Goal: Transaction & Acquisition: Obtain resource

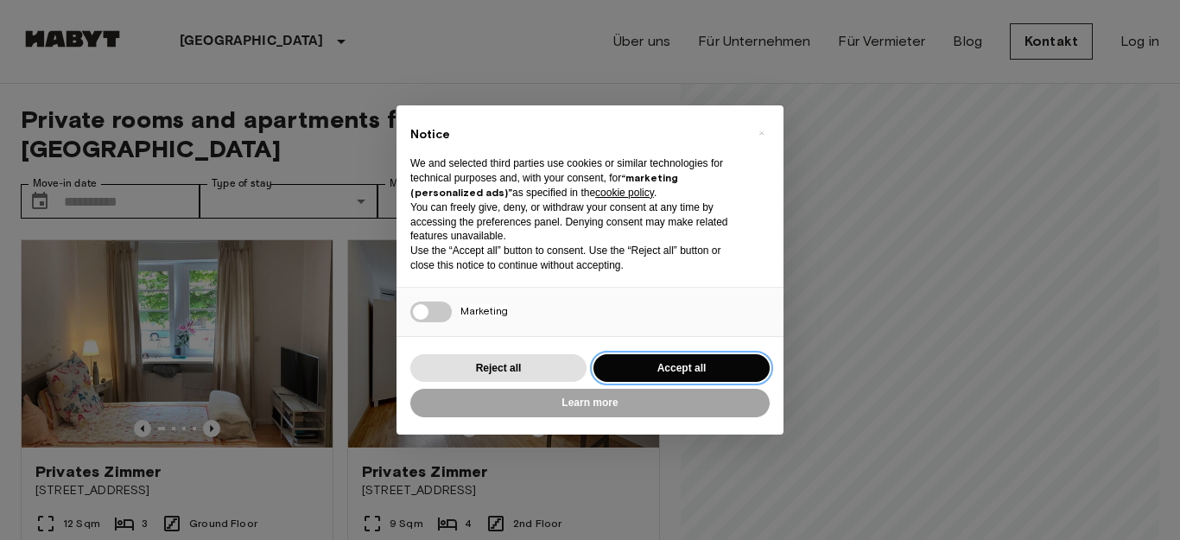
click at [644, 362] on button "Accept all" at bounding box center [682, 368] width 176 height 29
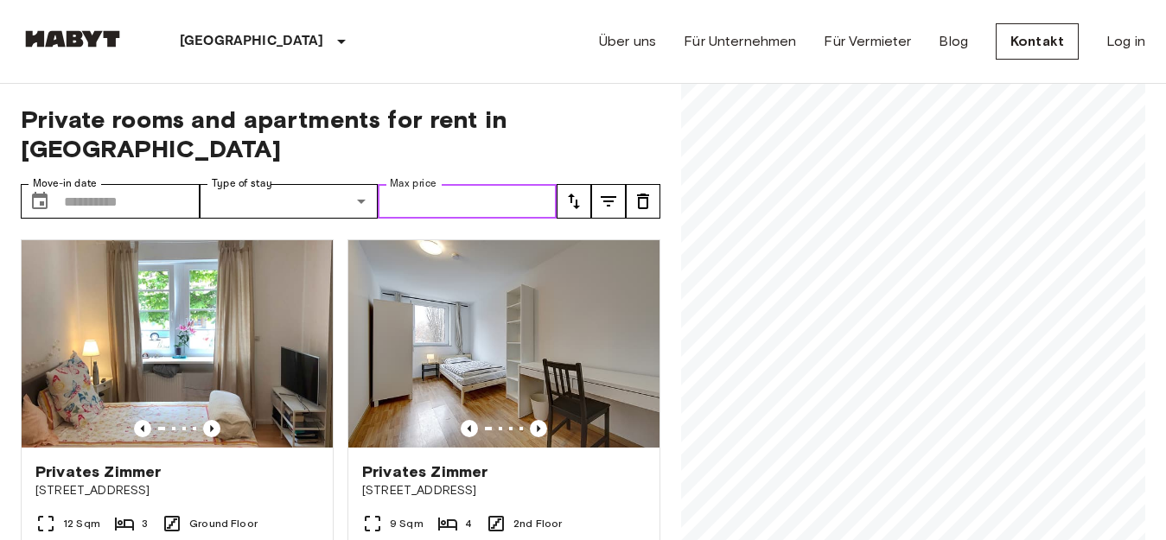
click at [418, 184] on input "Max price" at bounding box center [467, 201] width 179 height 35
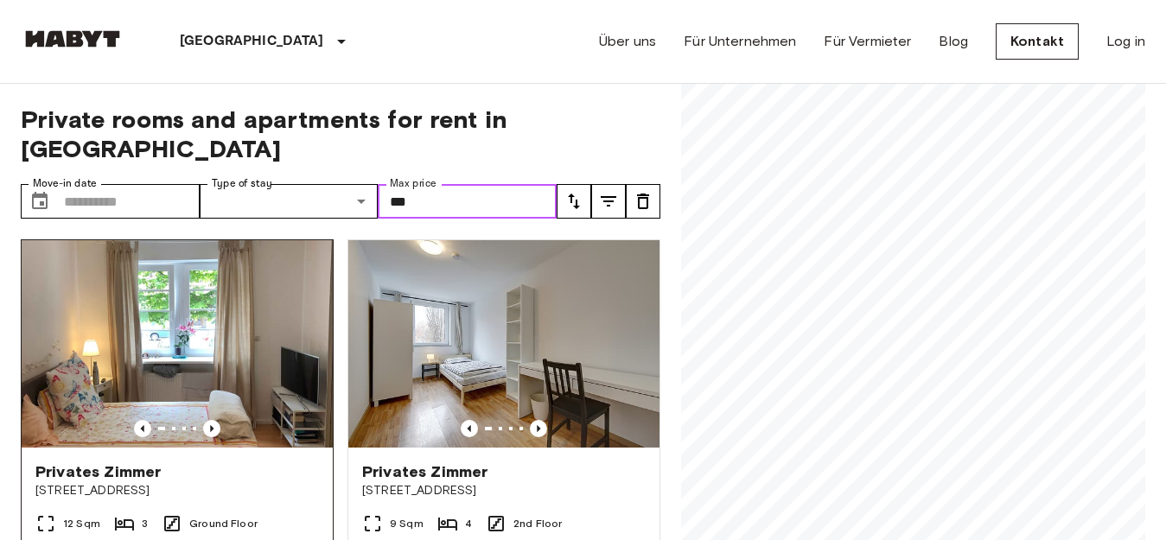
click at [237, 286] on img at bounding box center [177, 343] width 311 height 207
type input "***"
